Goal: Task Accomplishment & Management: Manage account settings

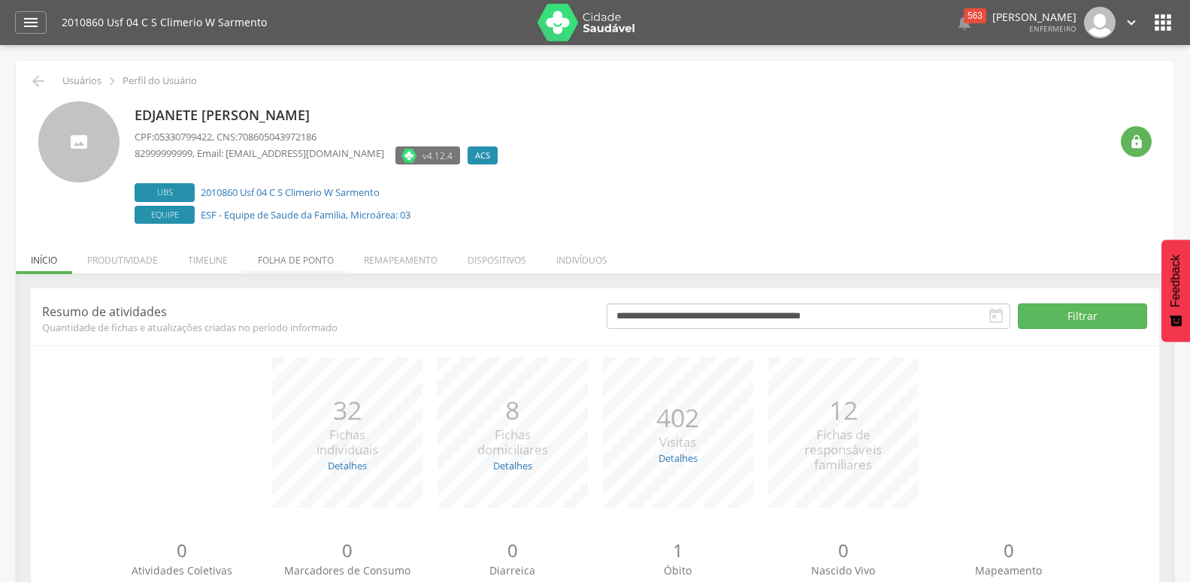
click at [289, 253] on li "Folha de ponto" at bounding box center [296, 256] width 106 height 35
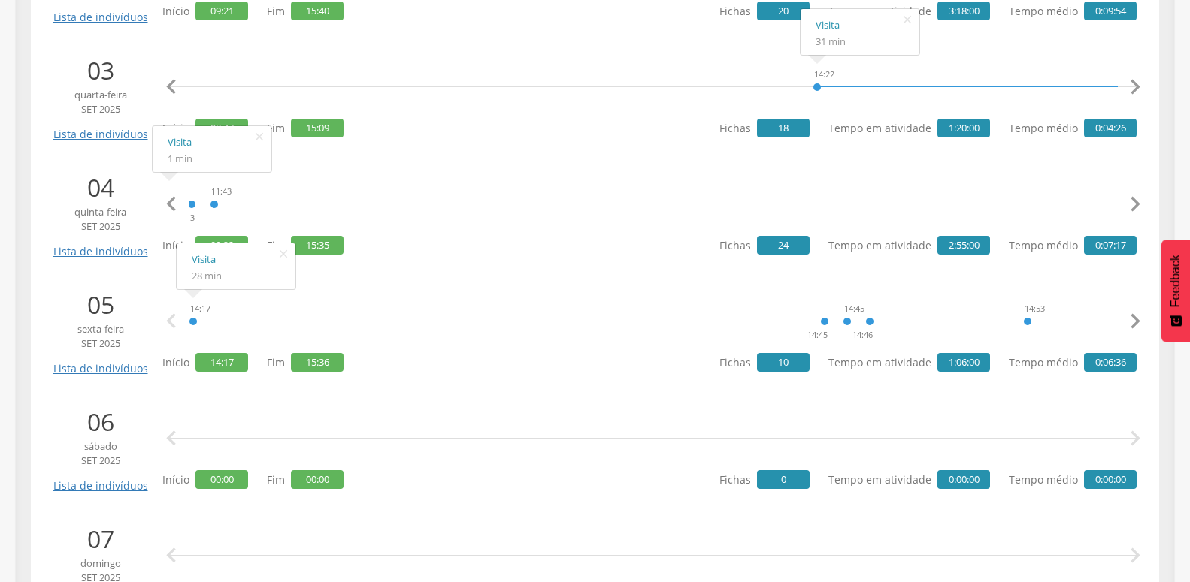
scroll to position [589, 0]
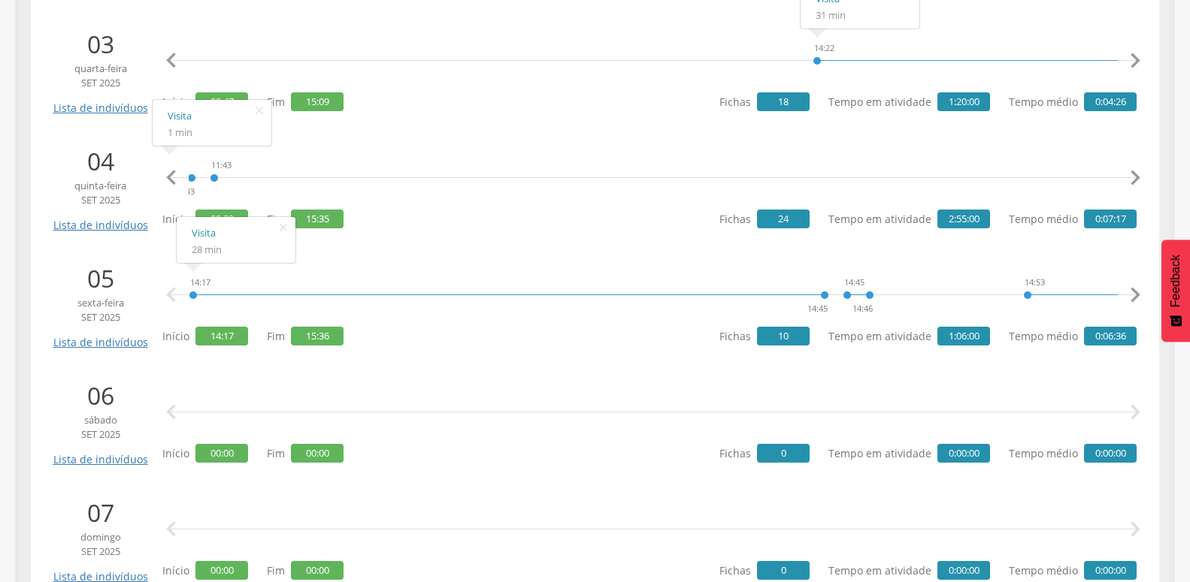
click at [166, 291] on icon "" at bounding box center [171, 295] width 30 height 30
click at [171, 291] on icon "" at bounding box center [171, 295] width 30 height 30
click at [171, 293] on icon "" at bounding box center [171, 295] width 30 height 30
click at [174, 171] on icon "" at bounding box center [171, 178] width 30 height 30
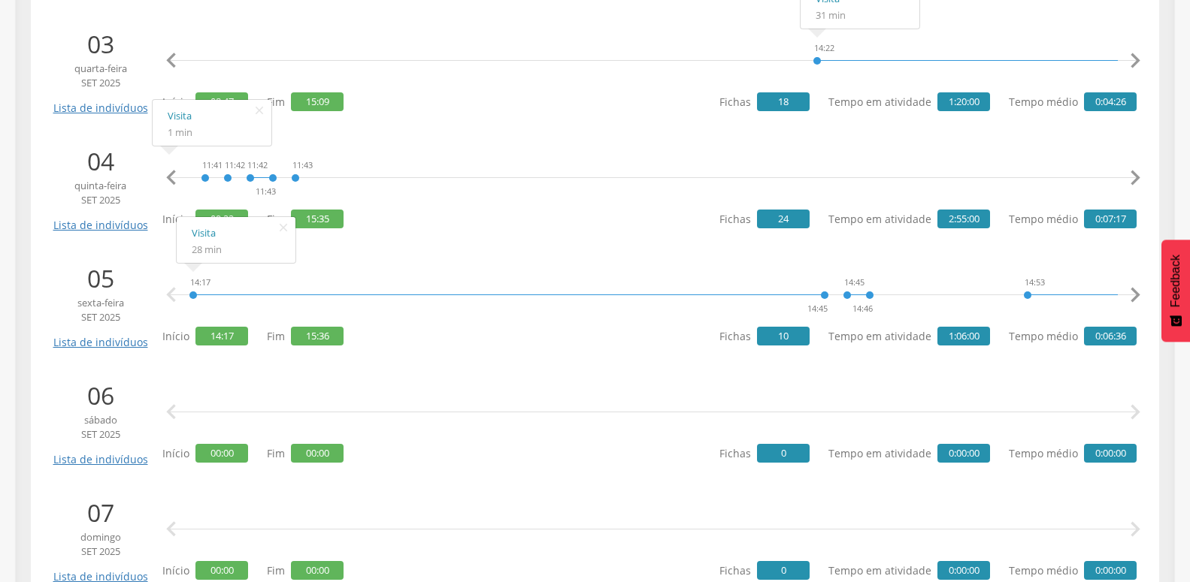
click at [174, 171] on icon "" at bounding box center [171, 178] width 30 height 30
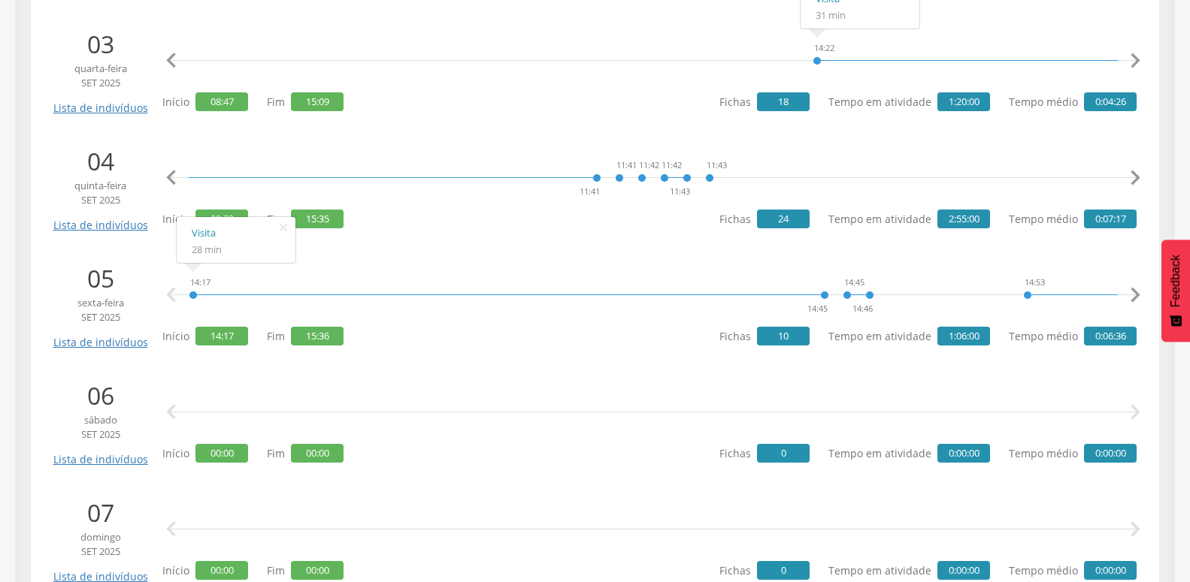
click at [174, 171] on icon "" at bounding box center [171, 178] width 30 height 30
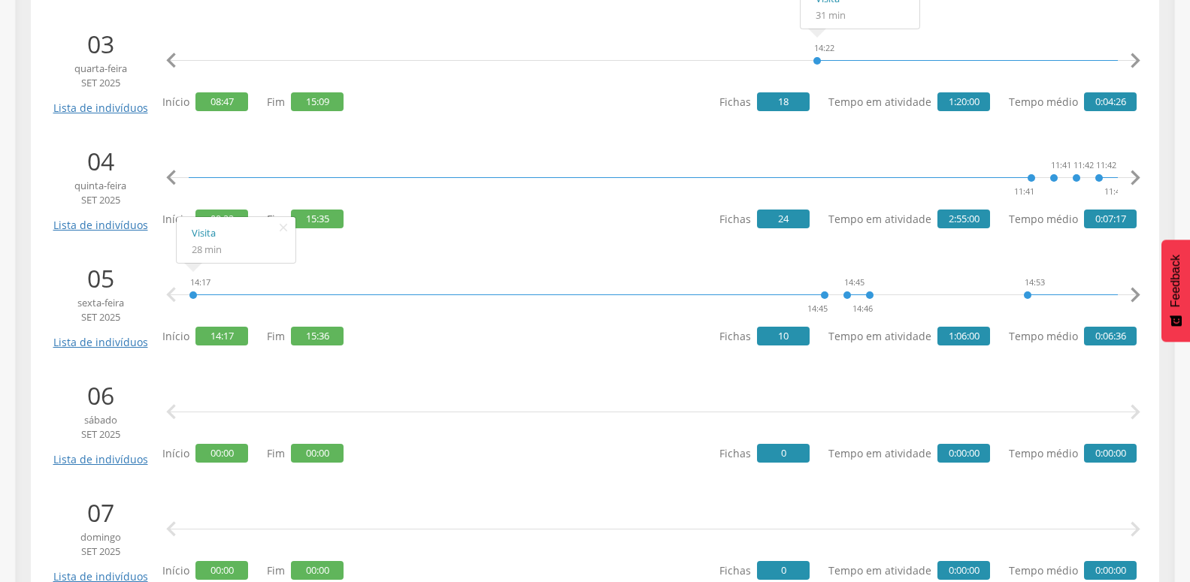
click at [174, 171] on icon "" at bounding box center [171, 178] width 30 height 30
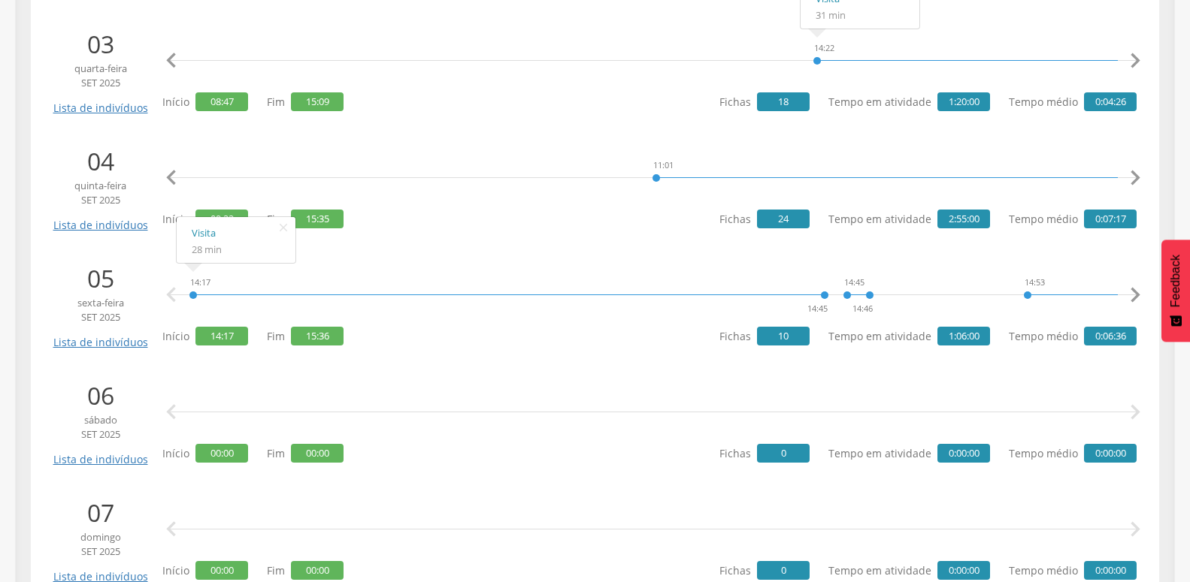
click at [174, 171] on icon "" at bounding box center [171, 178] width 30 height 30
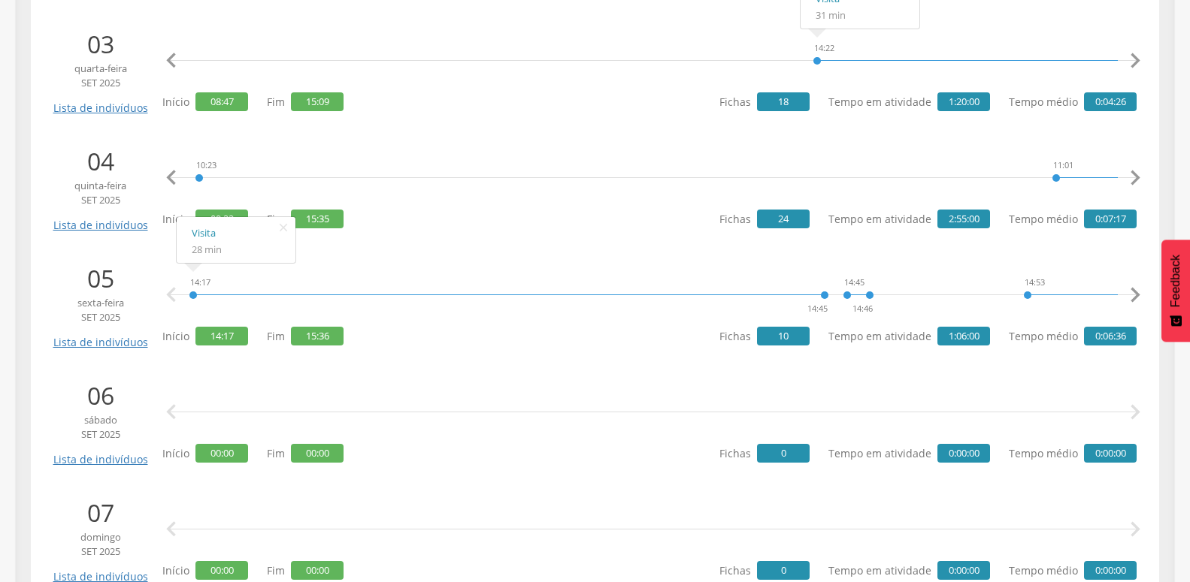
click at [174, 171] on icon "" at bounding box center [171, 178] width 30 height 30
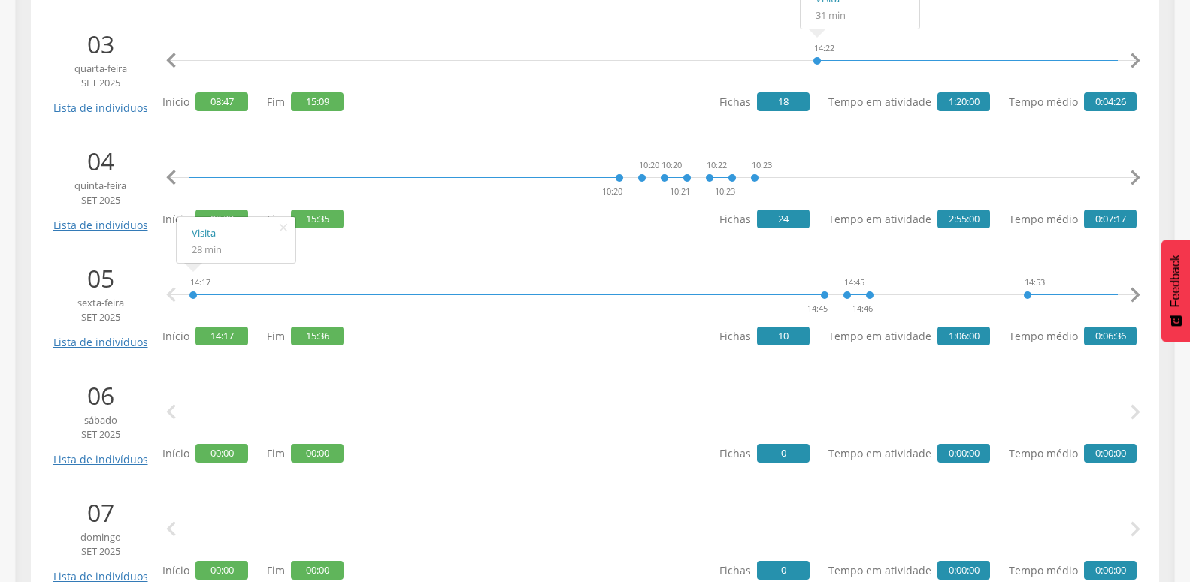
click at [174, 171] on icon "" at bounding box center [171, 178] width 30 height 30
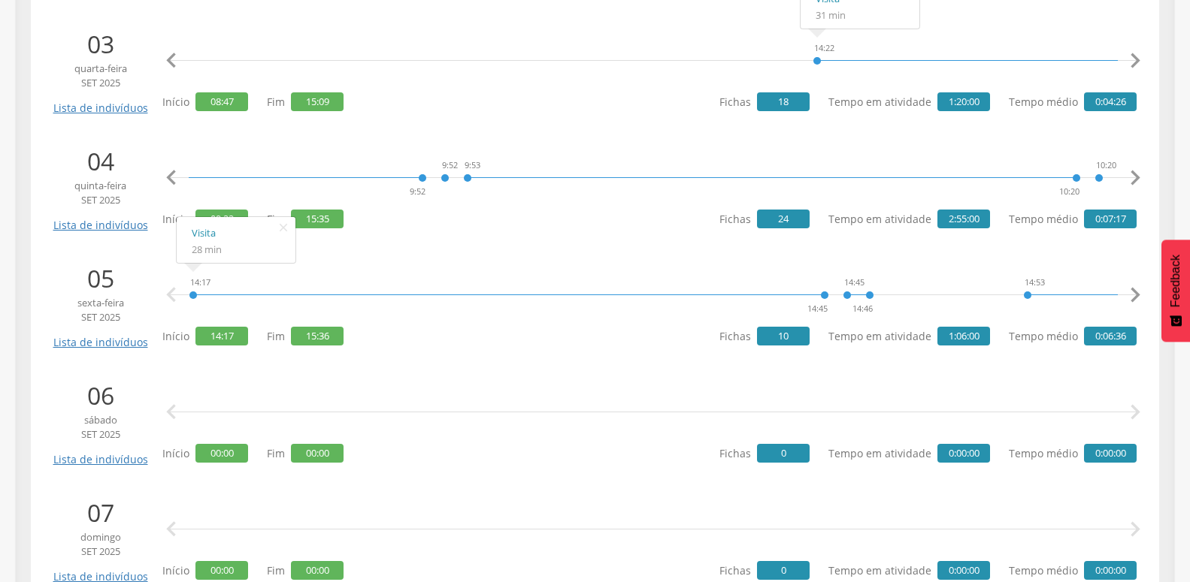
click at [174, 171] on icon "" at bounding box center [171, 178] width 30 height 30
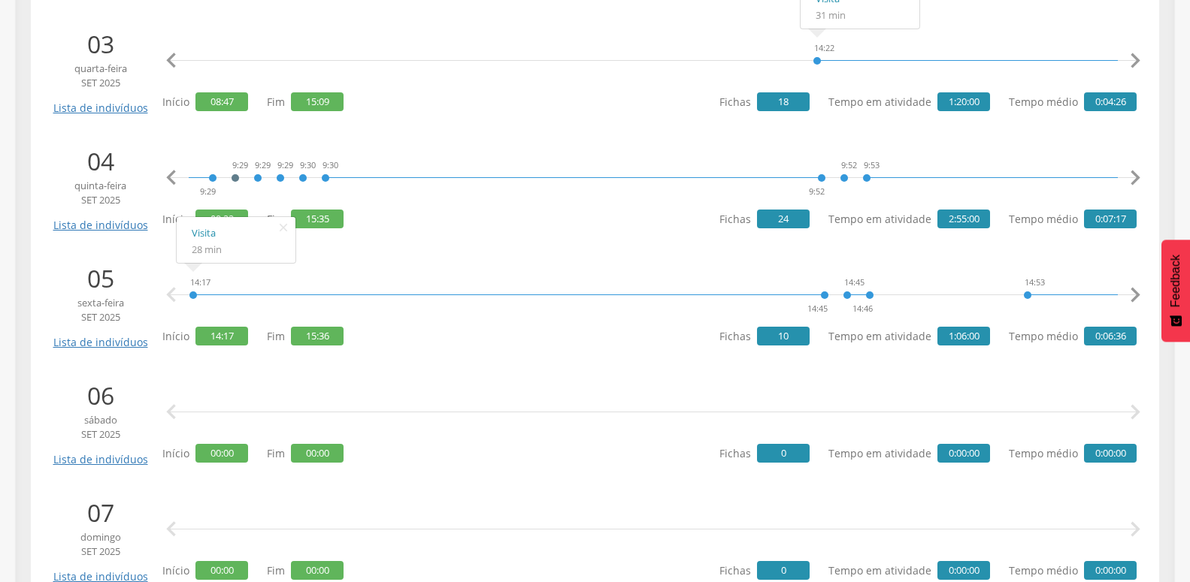
click at [174, 171] on icon "" at bounding box center [171, 178] width 30 height 30
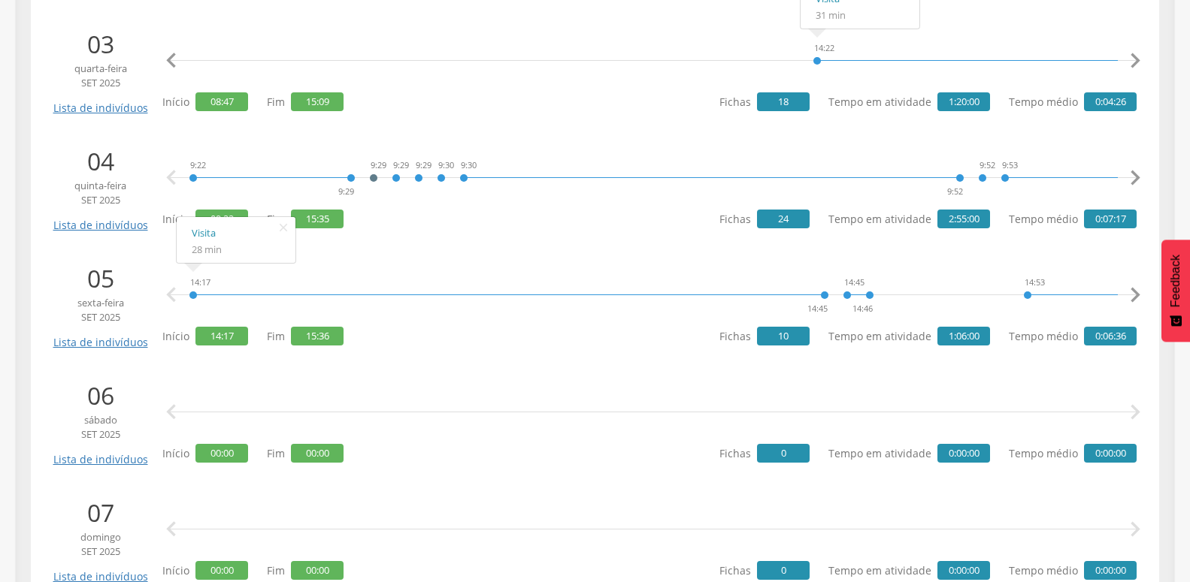
click at [174, 171] on icon "" at bounding box center [171, 178] width 30 height 30
click at [171, 300] on icon "" at bounding box center [171, 295] width 30 height 30
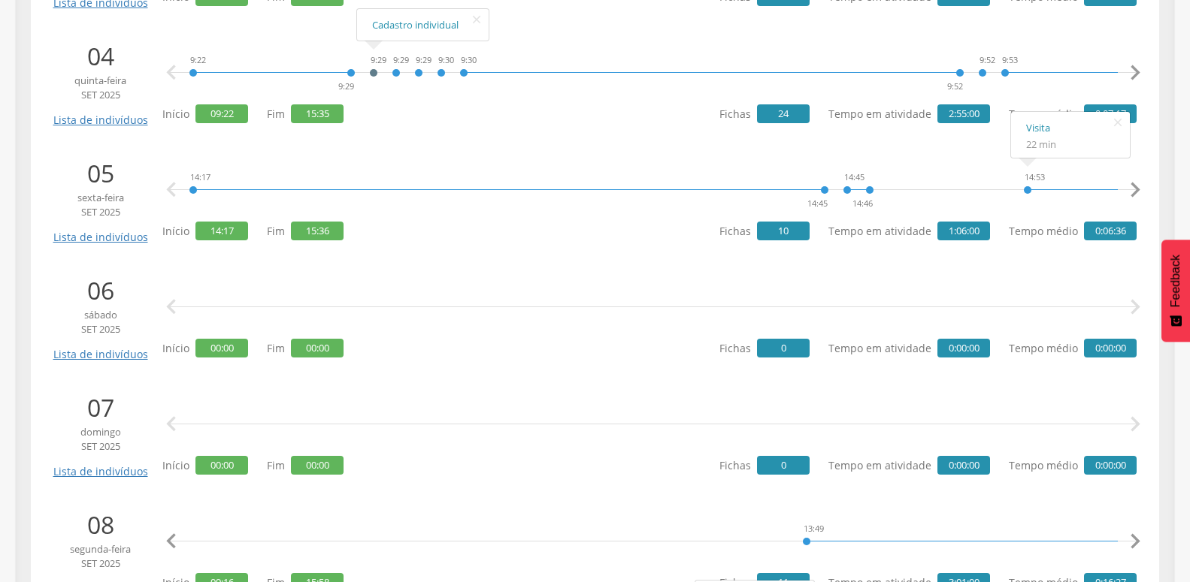
click at [172, 185] on icon "" at bounding box center [171, 190] width 30 height 30
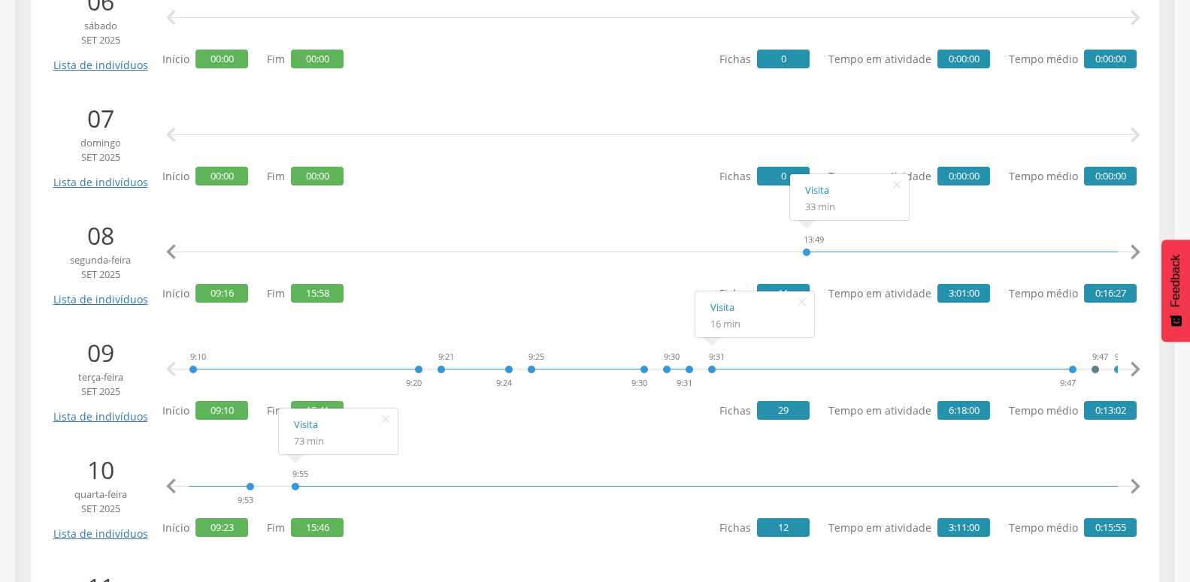
scroll to position [1168, 0]
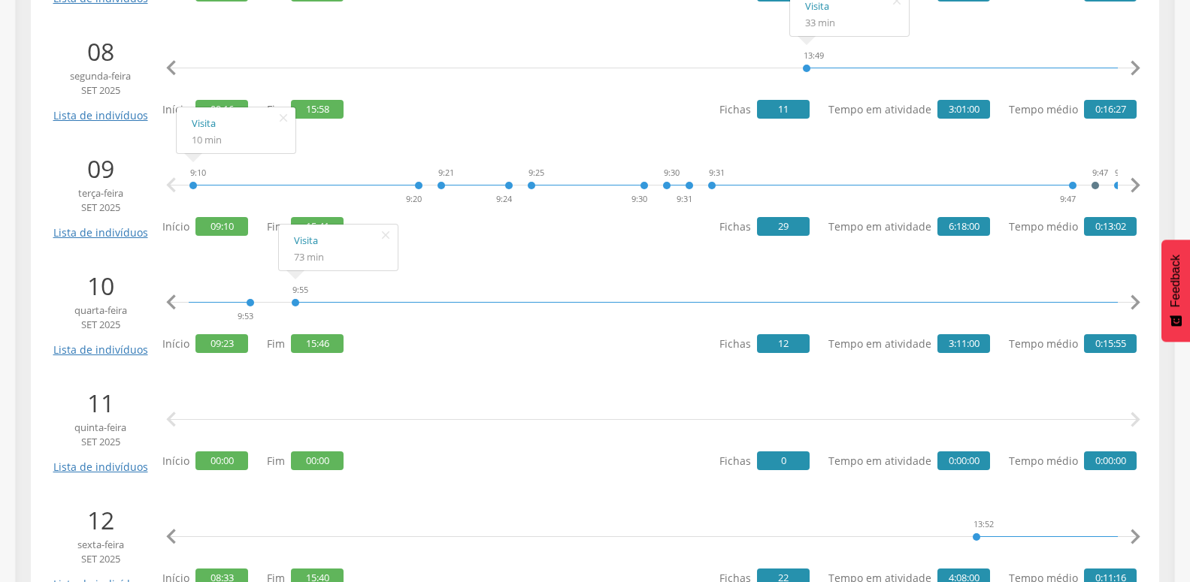
click at [168, 183] on icon "" at bounding box center [171, 186] width 30 height 30
drag, startPoint x: 168, startPoint y: 183, endPoint x: 225, endPoint y: 256, distance: 92.6
click at [170, 184] on icon "" at bounding box center [171, 186] width 30 height 30
click at [169, 304] on icon "" at bounding box center [171, 303] width 30 height 30
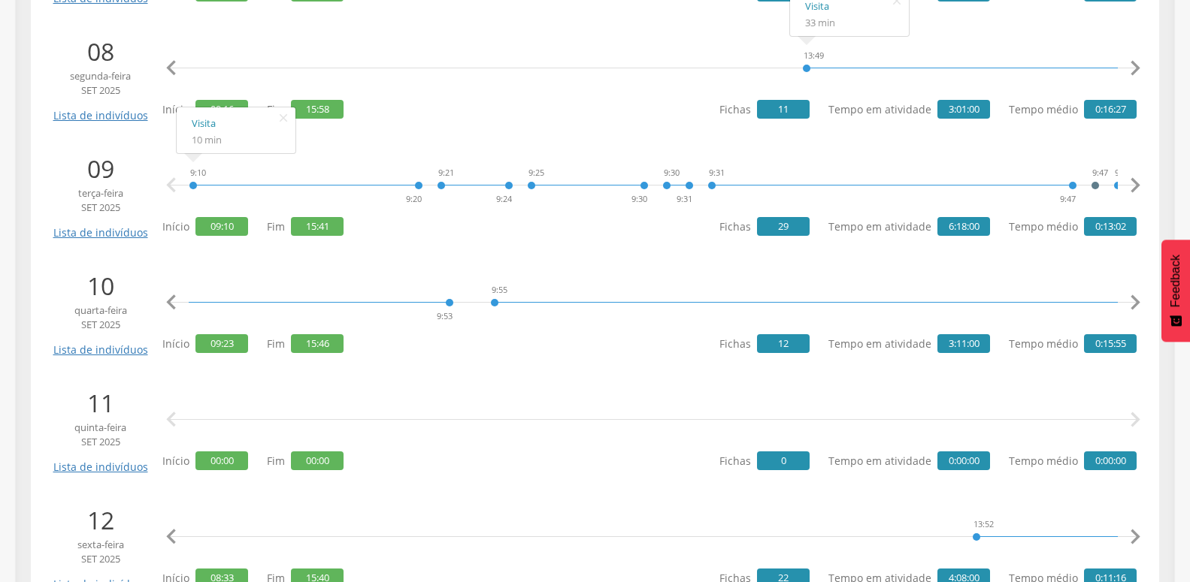
click at [169, 304] on icon "" at bounding box center [171, 303] width 30 height 30
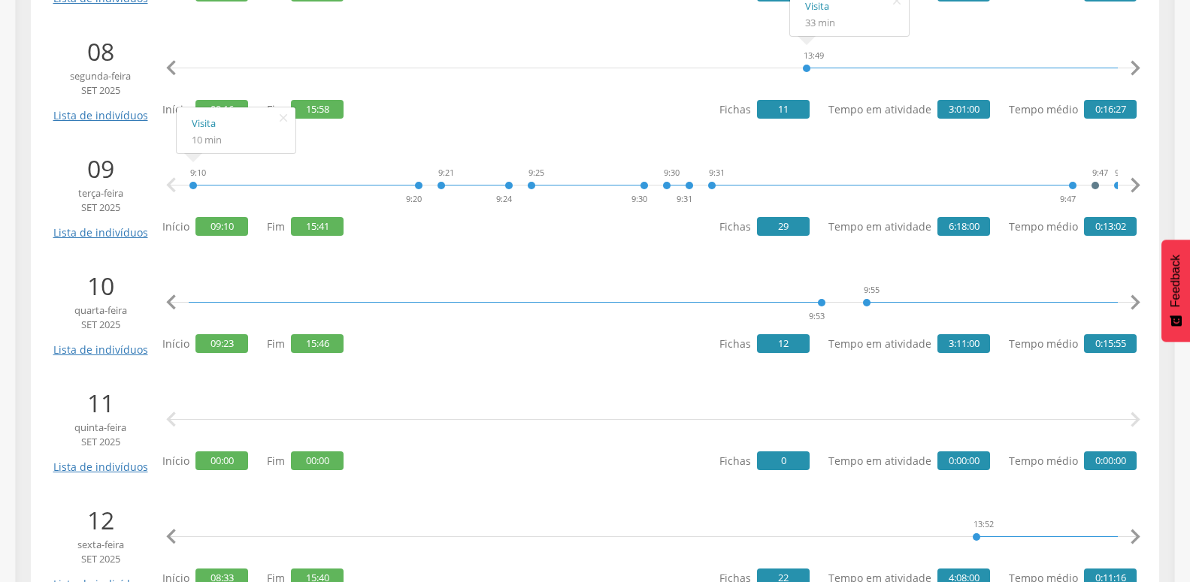
click at [169, 304] on icon "" at bounding box center [171, 303] width 30 height 30
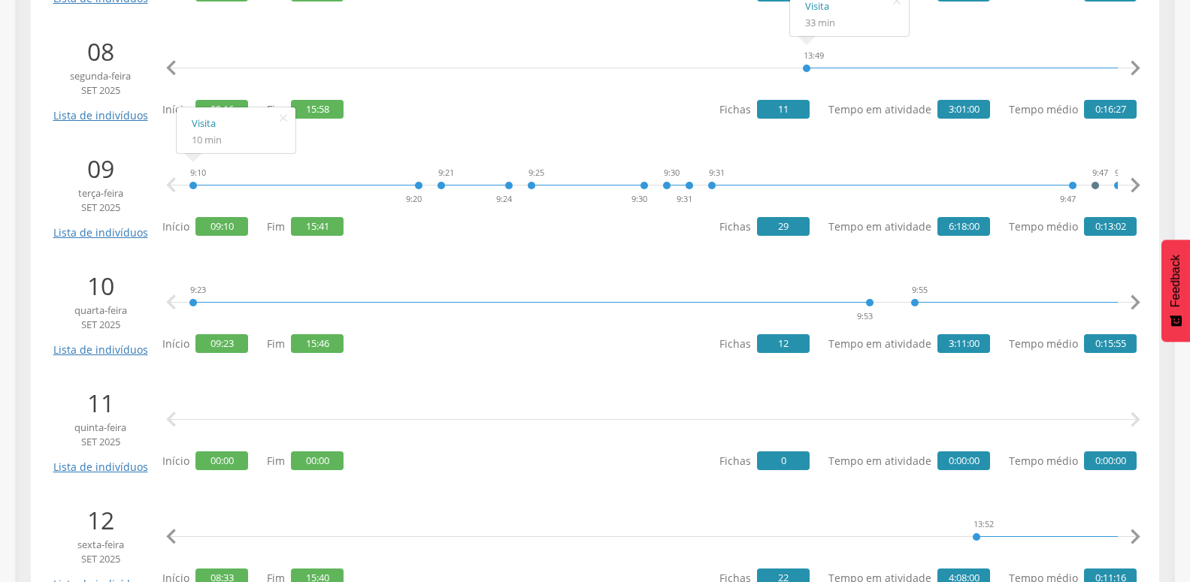
click at [169, 304] on icon "" at bounding box center [171, 303] width 30 height 30
drag, startPoint x: 169, startPoint y: 304, endPoint x: 755, endPoint y: 247, distance: 588.2
click at [171, 304] on icon "" at bounding box center [171, 303] width 30 height 30
click at [277, 232] on icon "" at bounding box center [283, 235] width 24 height 21
